Goal: Task Accomplishment & Management: Complete application form

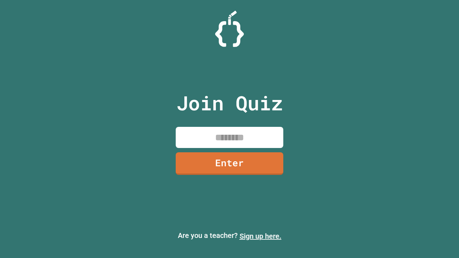
click at [260, 236] on link "Sign up here." at bounding box center [260, 236] width 42 height 9
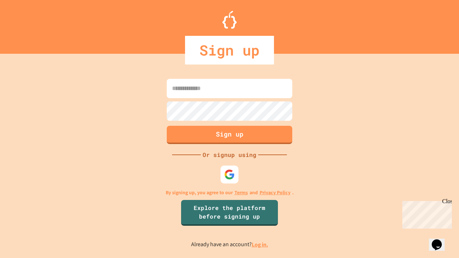
click at [260, 244] on link "Log in." at bounding box center [260, 245] width 16 height 8
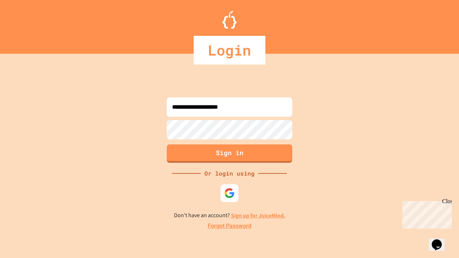
type input "**********"
